Goal: Find contact information: Find contact information

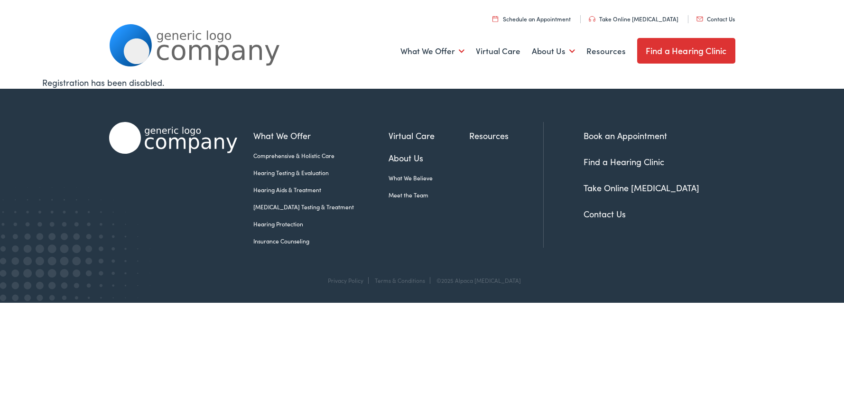
click at [610, 215] on link "Contact Us" at bounding box center [604, 214] width 42 height 12
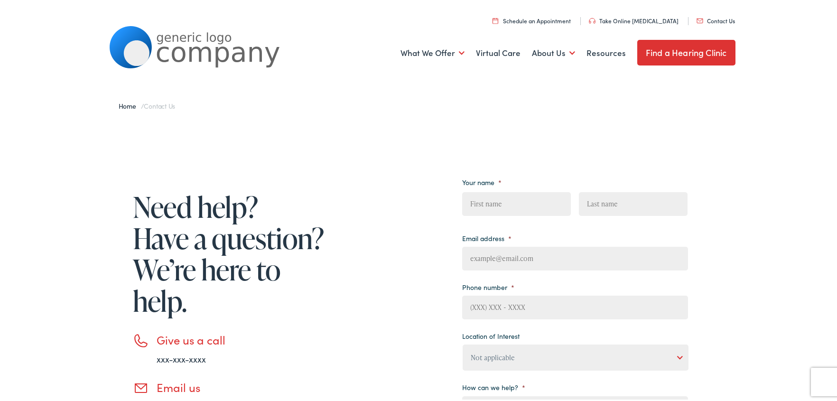
scroll to position [180, 0]
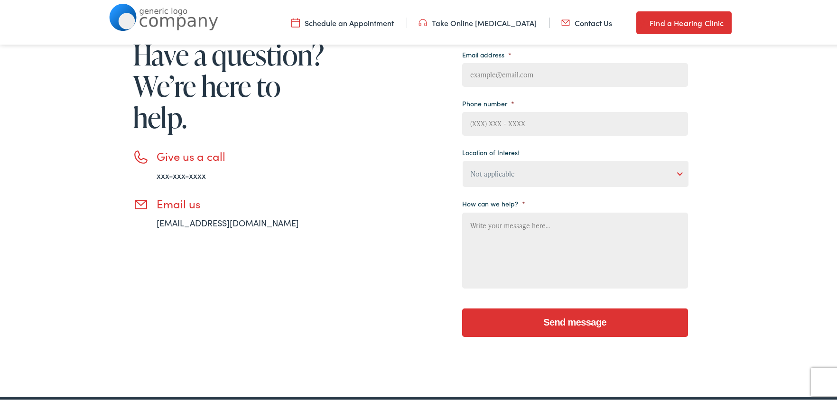
drag, startPoint x: 233, startPoint y: 216, endPoint x: 246, endPoint y: 197, distance: 23.2
click at [233, 217] on li "Email us [EMAIL_ADDRESS][DOMAIN_NAME]" at bounding box center [230, 211] width 194 height 32
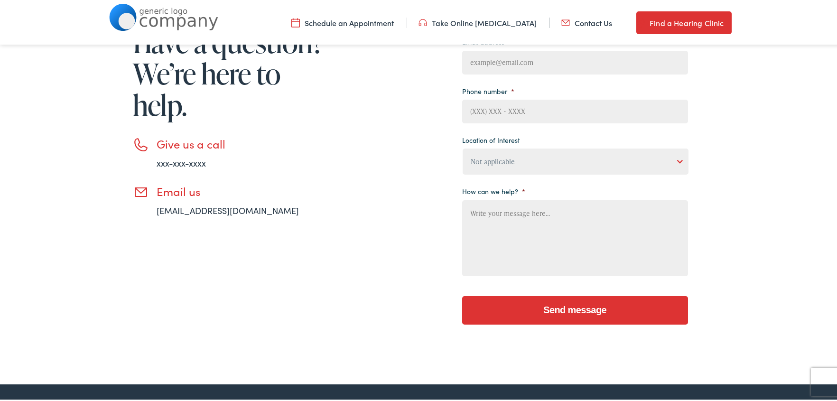
scroll to position [387, 0]
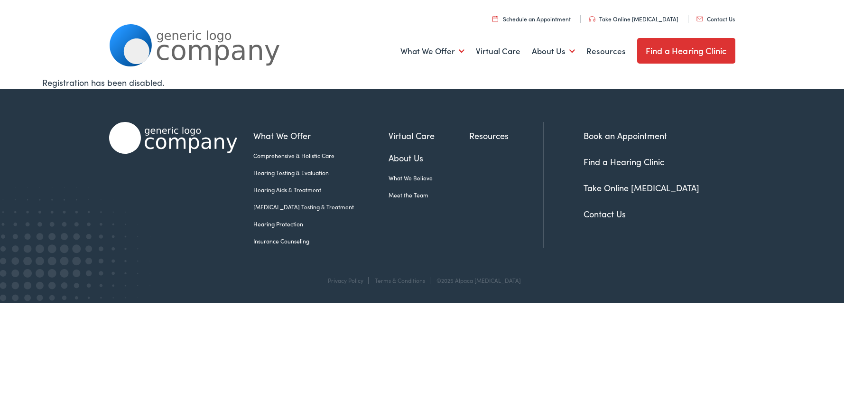
click at [595, 214] on link "Contact Us" at bounding box center [604, 214] width 42 height 12
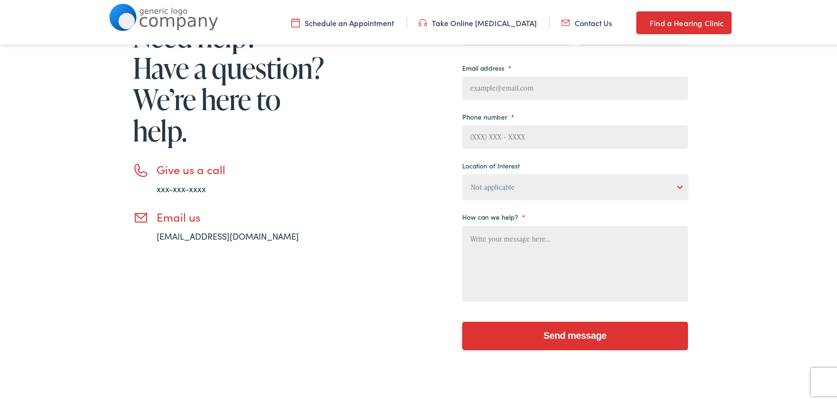
scroll to position [161, 0]
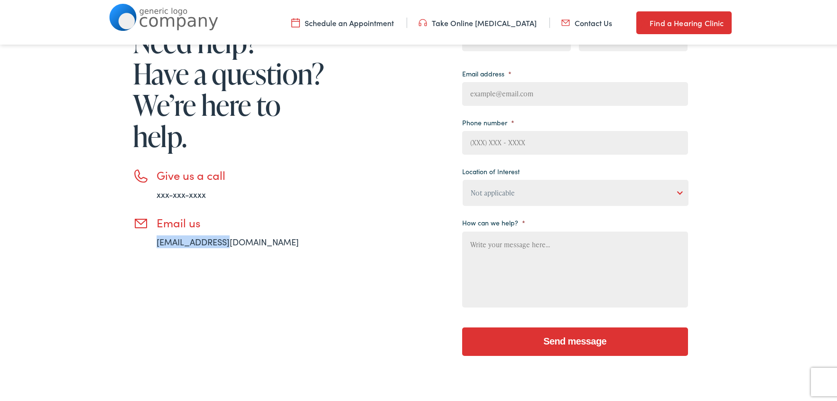
drag, startPoint x: 240, startPoint y: 231, endPoint x: 240, endPoint y: 238, distance: 6.6
click at [240, 238] on li "Email us [EMAIL_ADDRESS][DOMAIN_NAME]" at bounding box center [230, 230] width 194 height 32
